Goal: Transaction & Acquisition: Purchase product/service

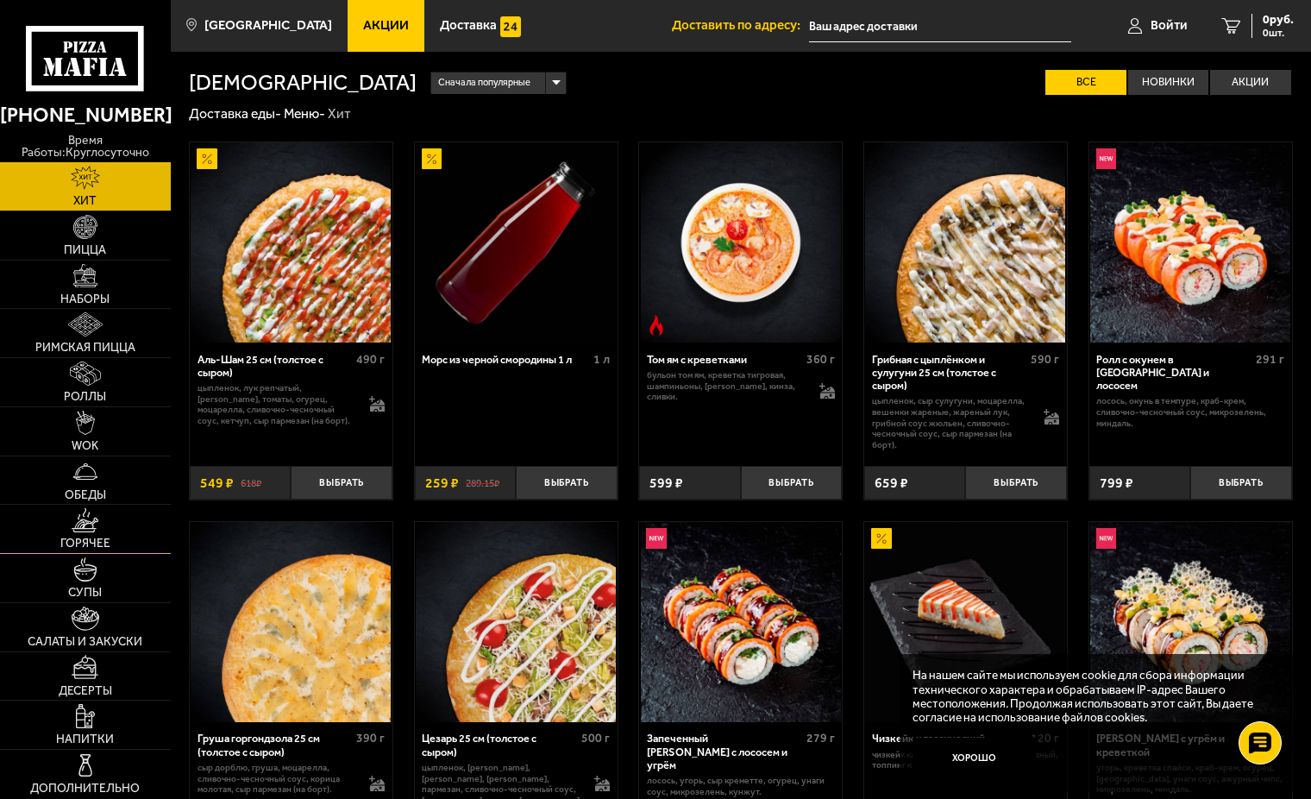
click at [113, 529] on link "Горячее" at bounding box center [85, 529] width 171 height 48
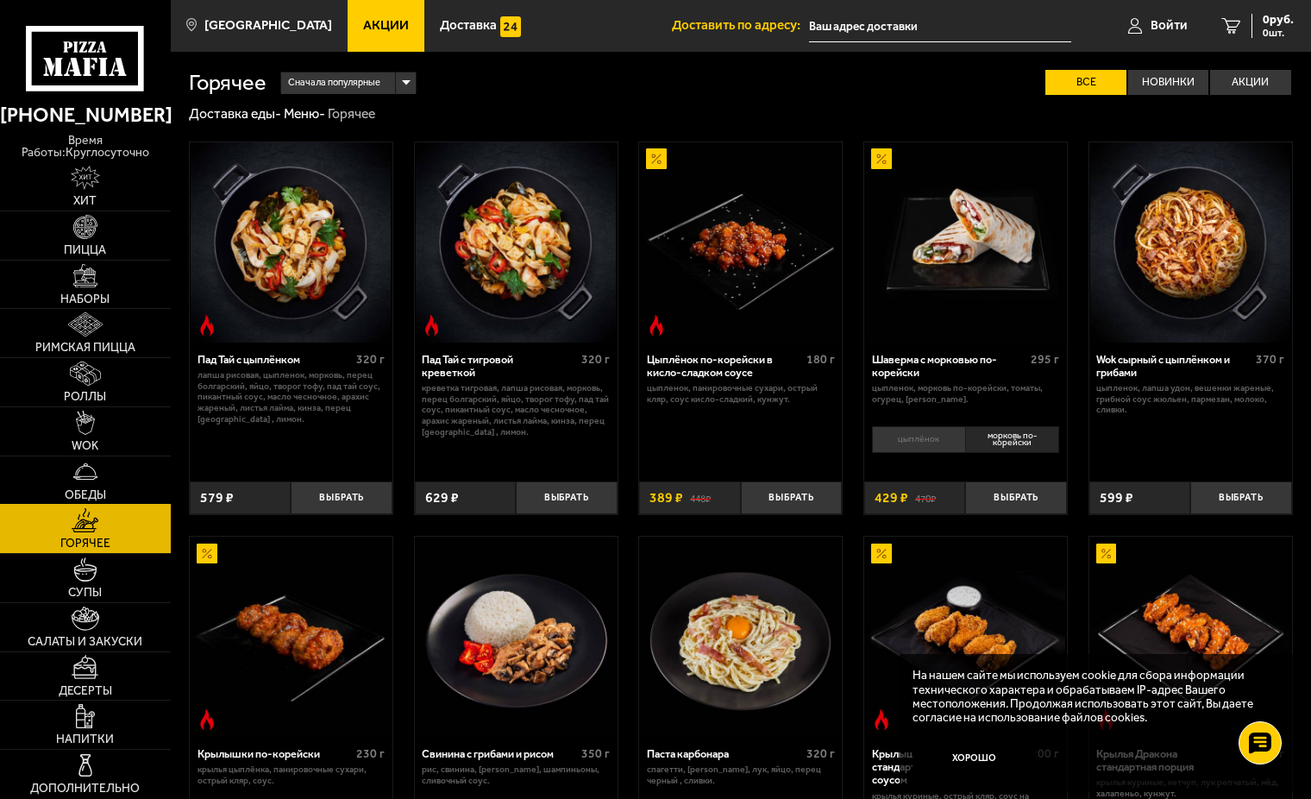
click at [125, 477] on link "Обеды" at bounding box center [85, 480] width 171 height 48
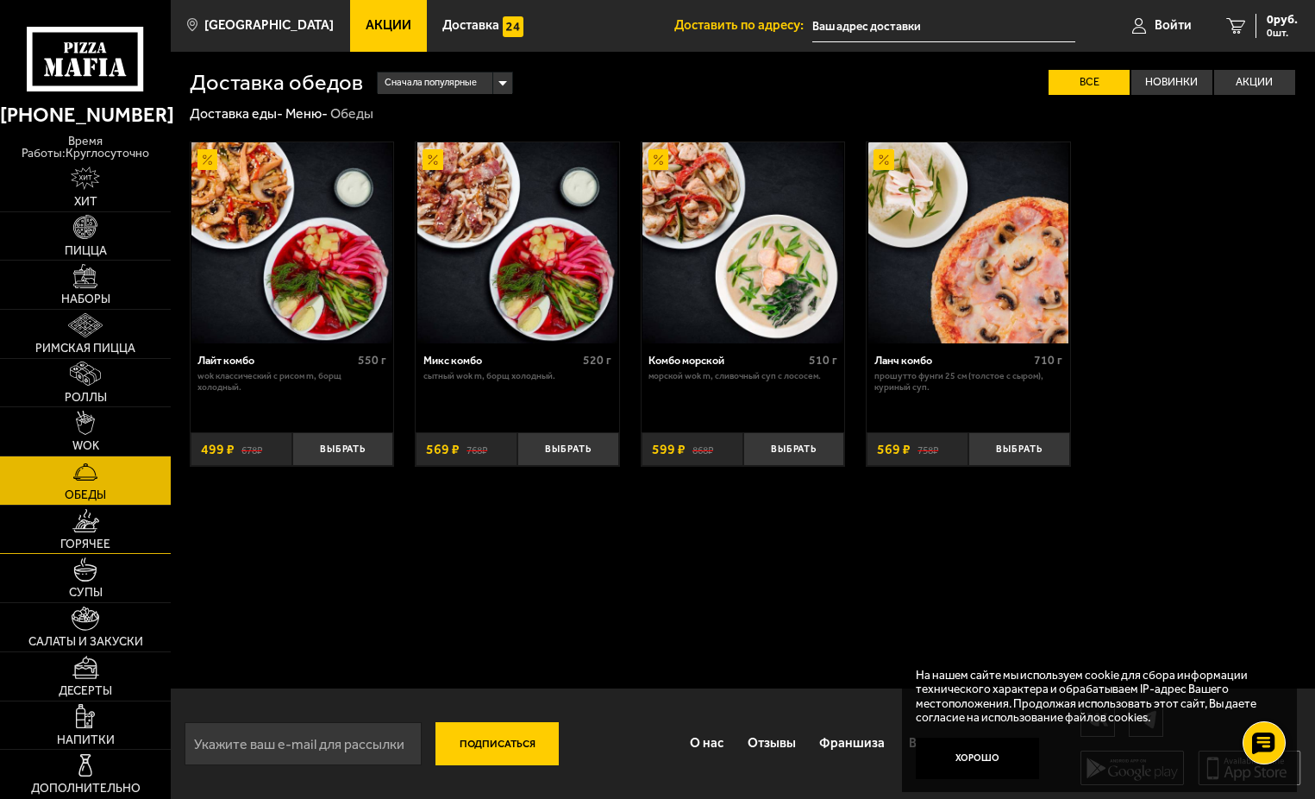
click at [78, 538] on span "Горячее" at bounding box center [85, 544] width 50 height 12
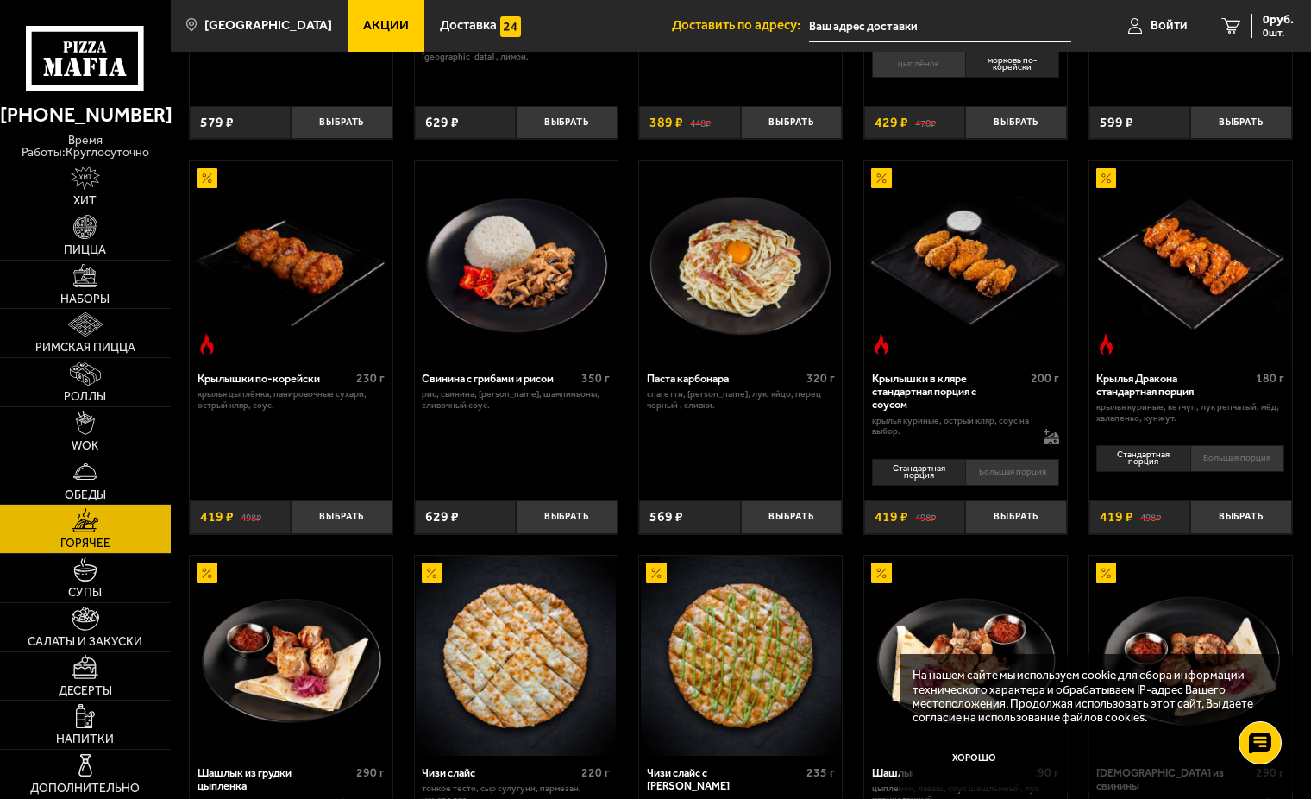
scroll to position [345, 0]
